Goal: Information Seeking & Learning: Learn about a topic

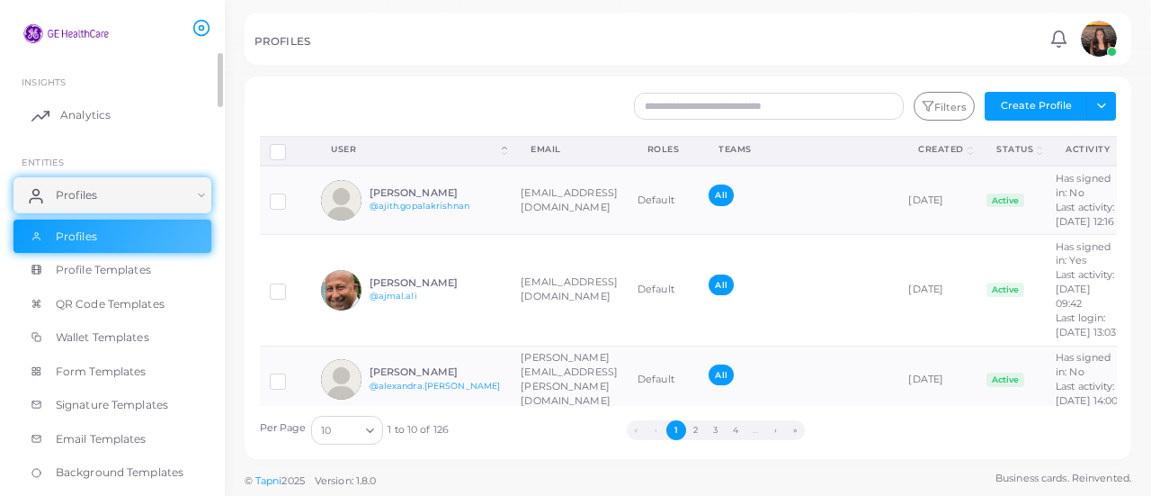
click at [92, 109] on span "Analytics" at bounding box center [85, 115] width 50 height 16
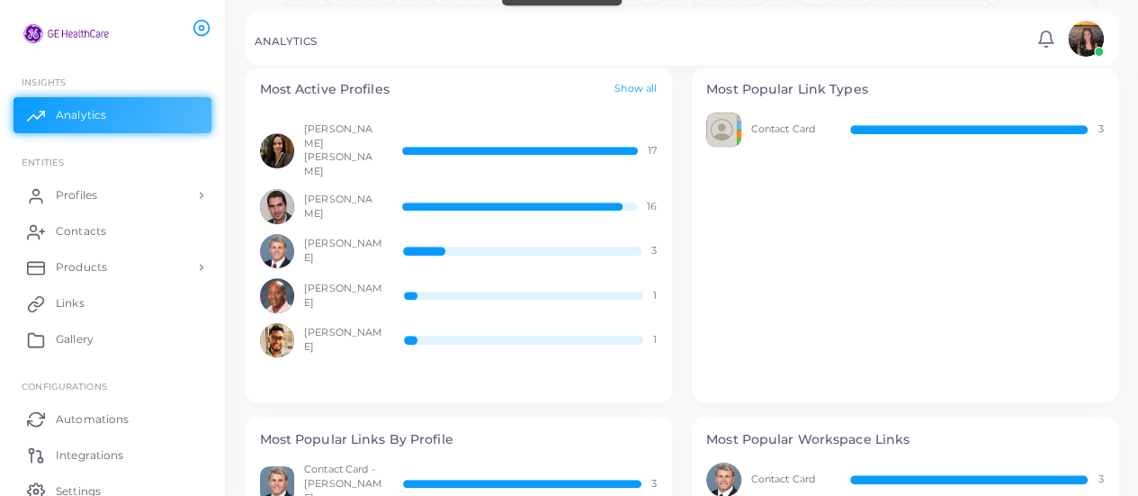
scroll to position [596, 0]
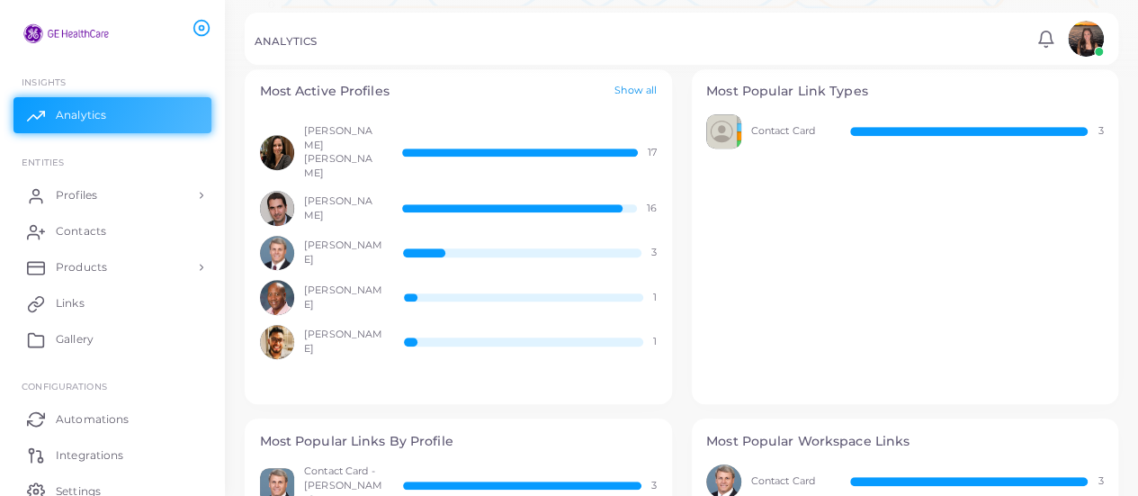
click at [626, 94] on link "Show all" at bounding box center [635, 91] width 42 height 15
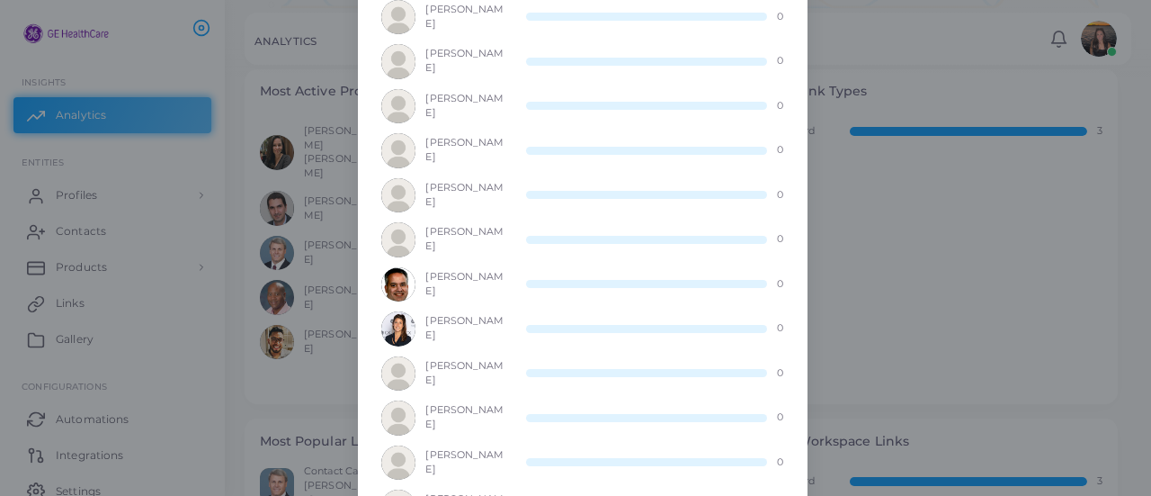
scroll to position [1910, 0]
click at [870, 316] on div "Most Active Profiles × [PERSON_NAME] [PERSON_NAME] 17 [PERSON_NAME] 16 [PERSON_…" at bounding box center [575, 248] width 1151 height 496
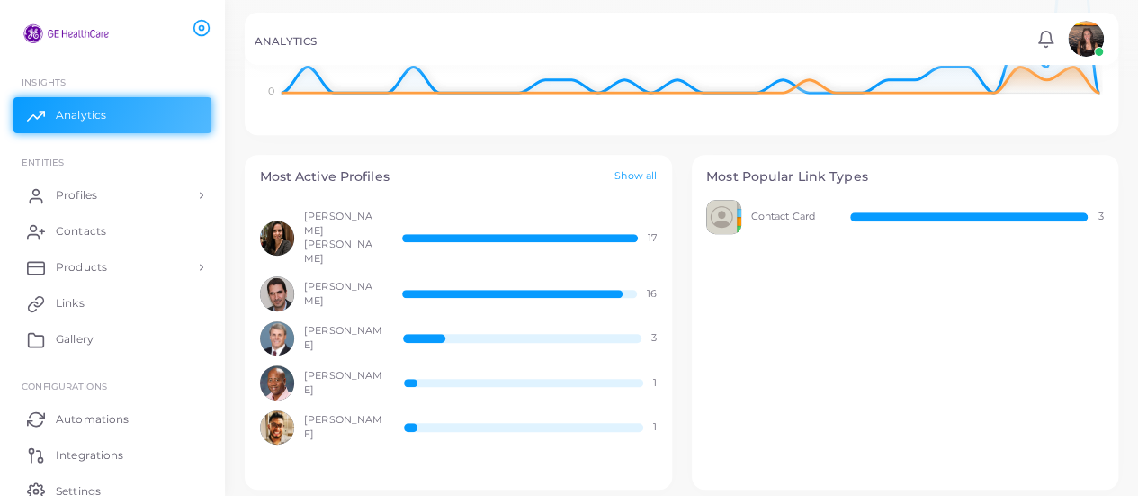
scroll to position [510, 0]
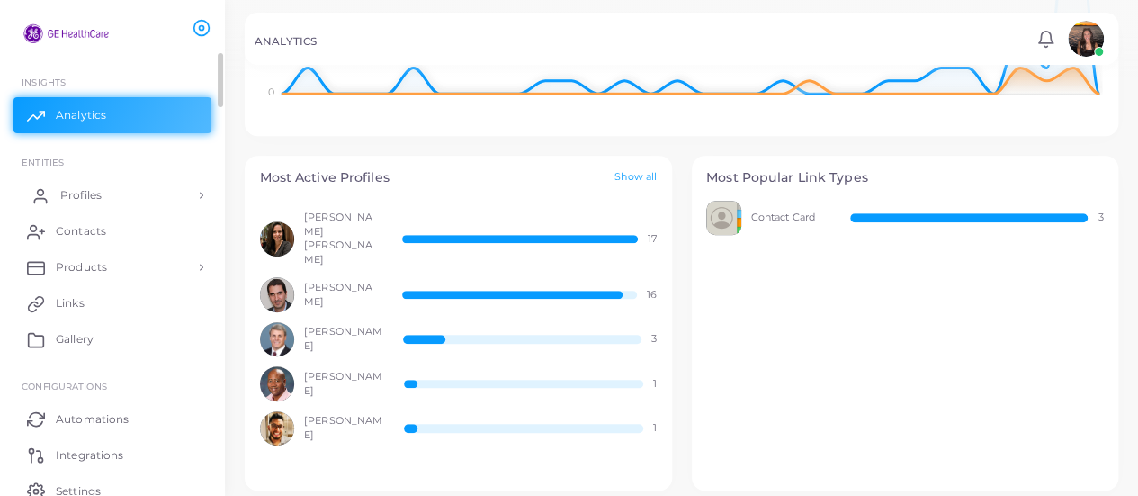
click at [117, 203] on link "Profiles" at bounding box center [112, 195] width 198 height 36
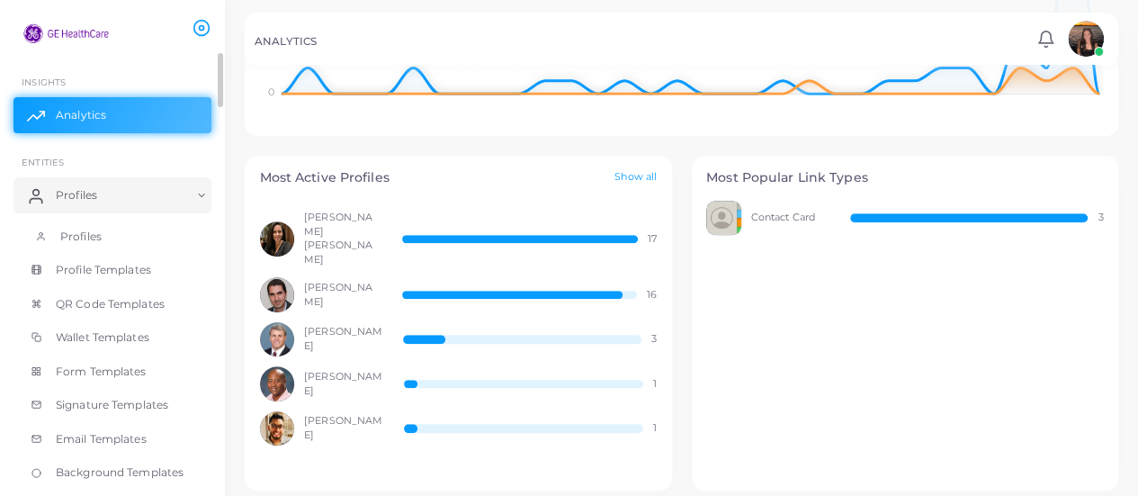
click at [117, 238] on link "Profiles" at bounding box center [112, 236] width 198 height 34
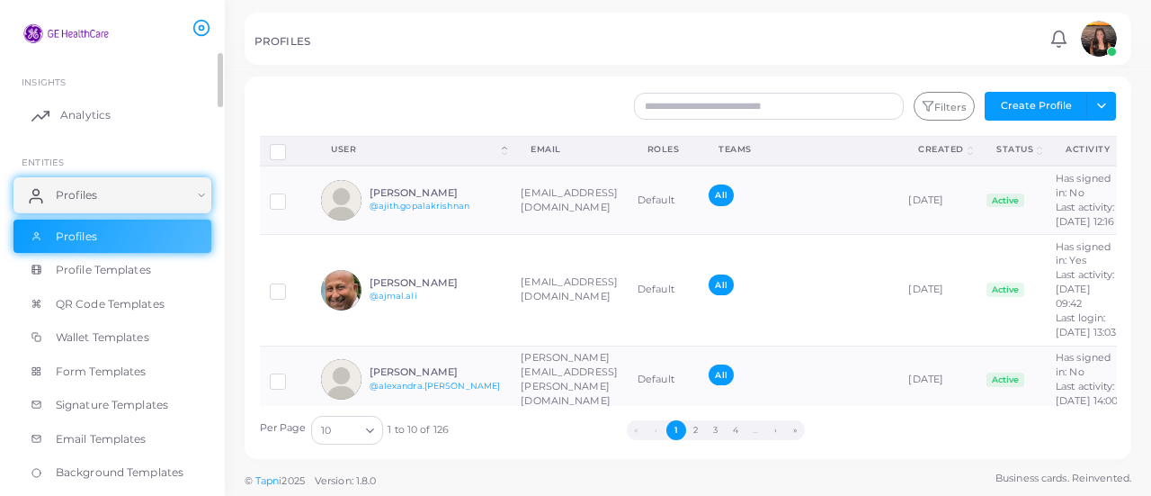
click at [110, 123] on link "Analytics" at bounding box center [112, 115] width 198 height 36
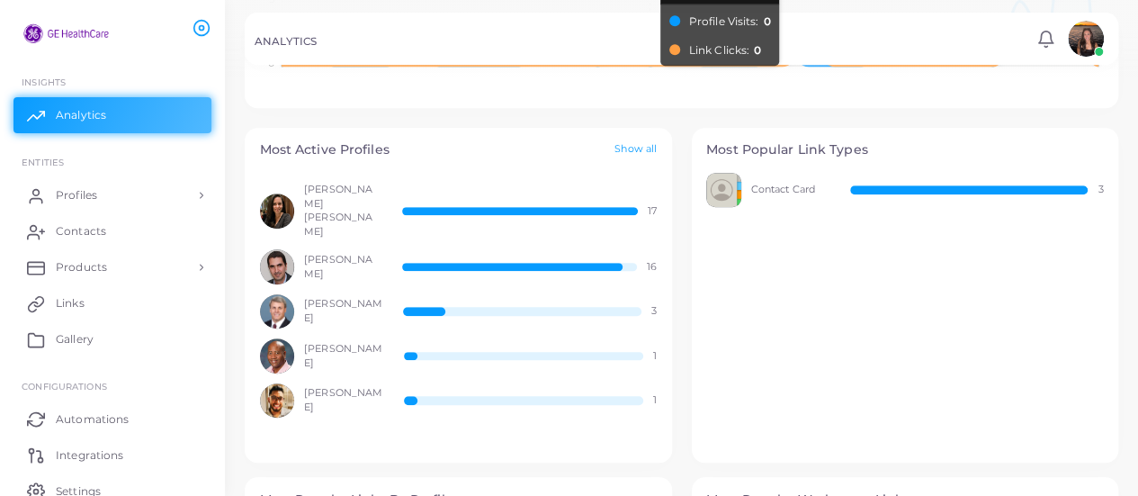
scroll to position [538, 0]
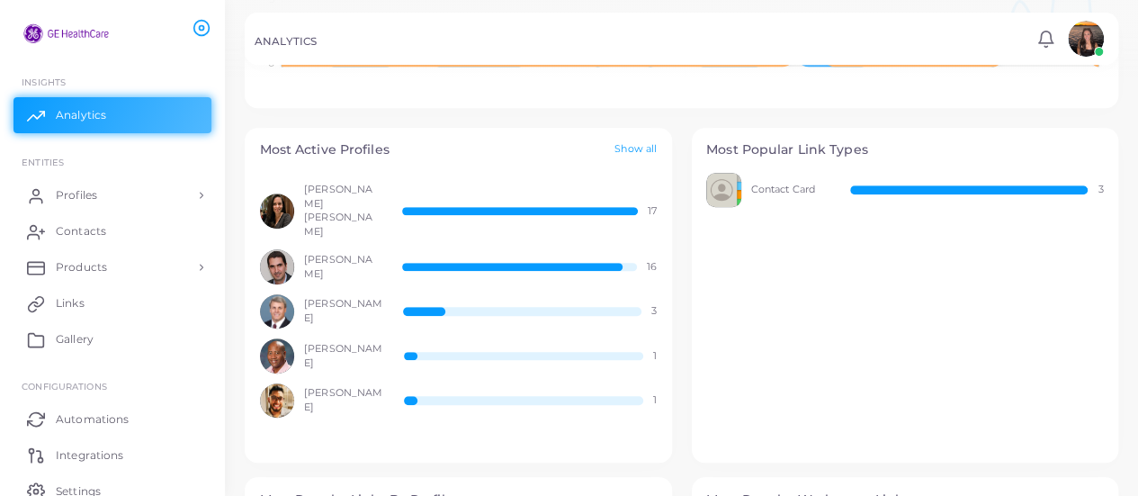
click at [917, 323] on div "Most Popular Link Types Contact Card 3" at bounding box center [905, 295] width 427 height 335
click at [1068, 41] on img at bounding box center [1086, 39] width 36 height 36
click at [1035, 96] on li "[PERSON_NAME] ([PERSON_NAME][EMAIL_ADDRESS][DOMAIN_NAME])" at bounding box center [1034, 115] width 147 height 72
click at [1068, 54] on link at bounding box center [1085, 39] width 46 height 36
click at [1109, 32] on div "ANALYTICS Notifications 0 New Mark All As Read [PERSON_NAME] ([PERSON_NAME][EMA…" at bounding box center [681, 39] width 873 height 52
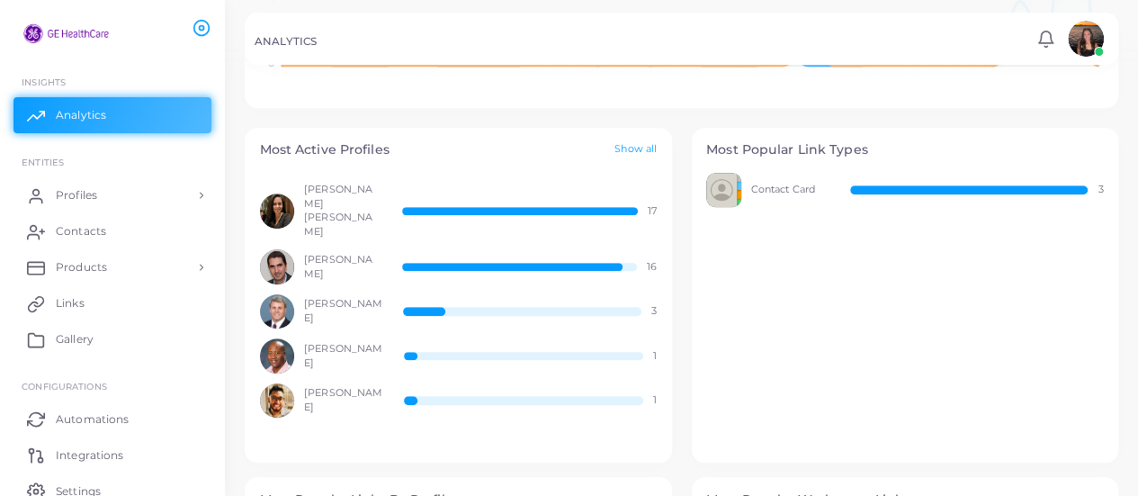
click at [1084, 36] on img at bounding box center [1086, 39] width 36 height 36
click at [947, 21] on div "ANALYTICS Notifications 0 New Mark All As Read [PERSON_NAME] ([PERSON_NAME][EMA…" at bounding box center [681, 39] width 873 height 52
